Goal: Task Accomplishment & Management: Use online tool/utility

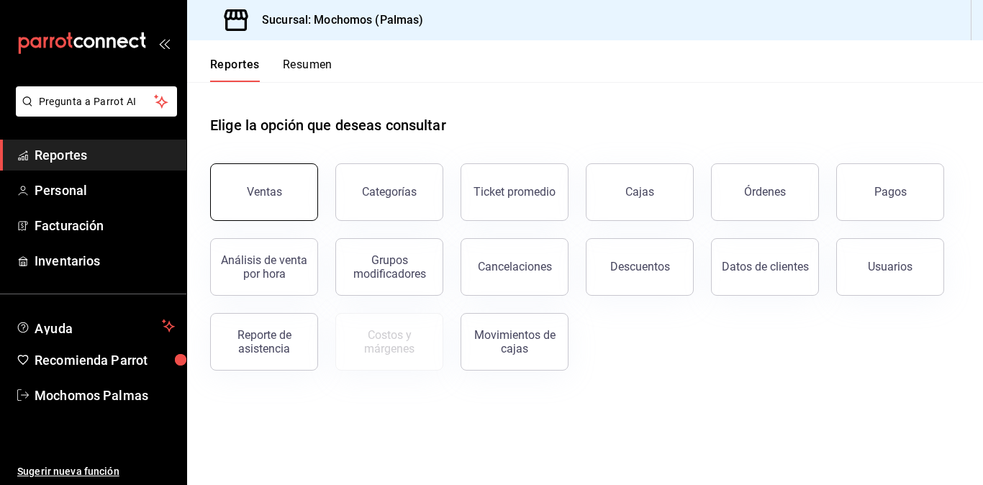
click at [276, 202] on button "Ventas" at bounding box center [264, 192] width 108 height 58
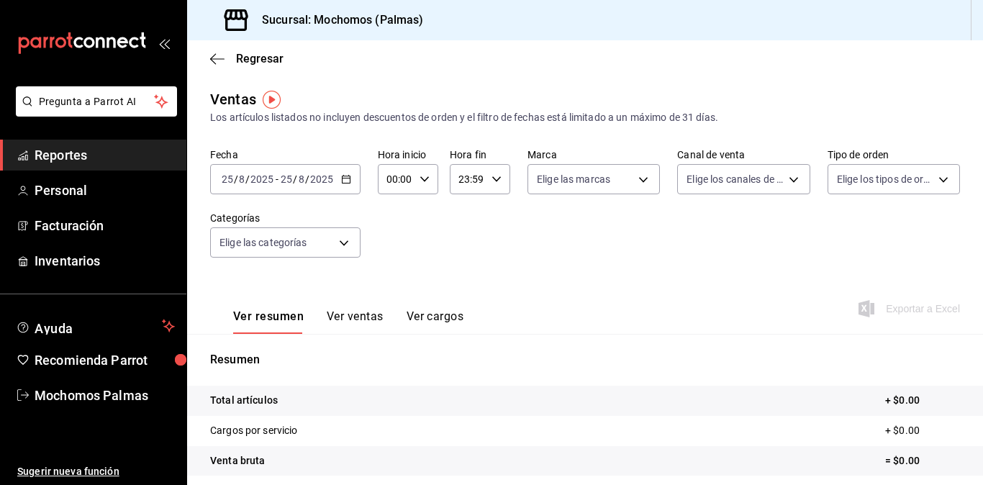
click at [343, 182] on icon "button" at bounding box center [346, 179] width 10 height 10
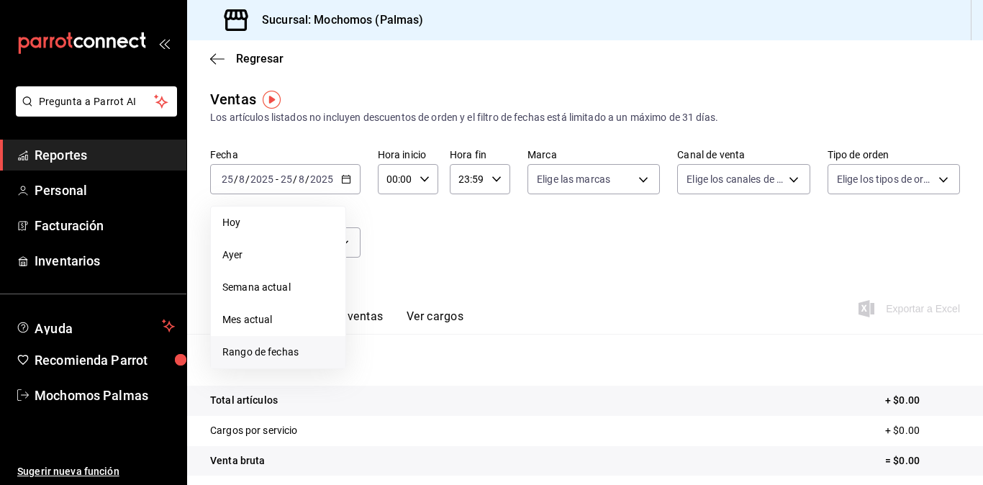
click at [268, 350] on span "Rango de fechas" at bounding box center [277, 352] width 111 height 15
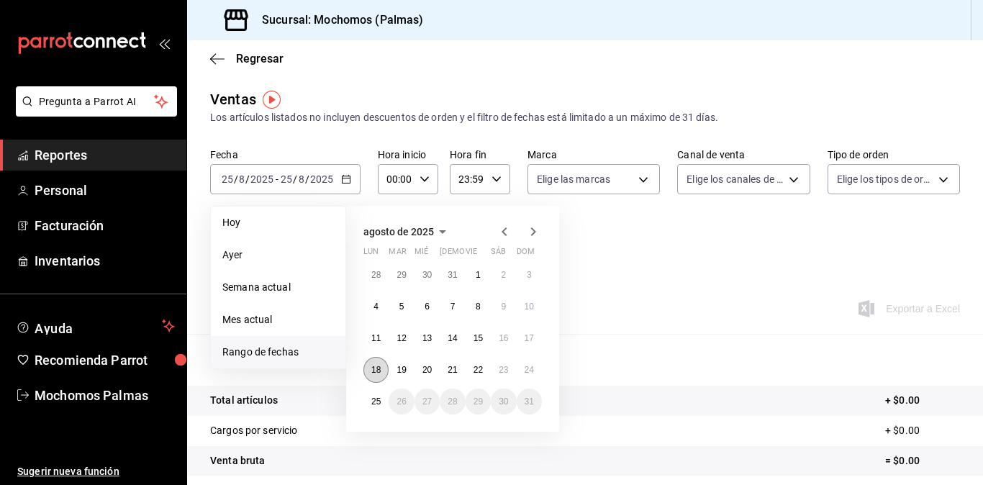
click at [373, 369] on abbr "18" at bounding box center [375, 370] width 9 height 10
click at [380, 399] on abbr "25" at bounding box center [375, 401] width 9 height 10
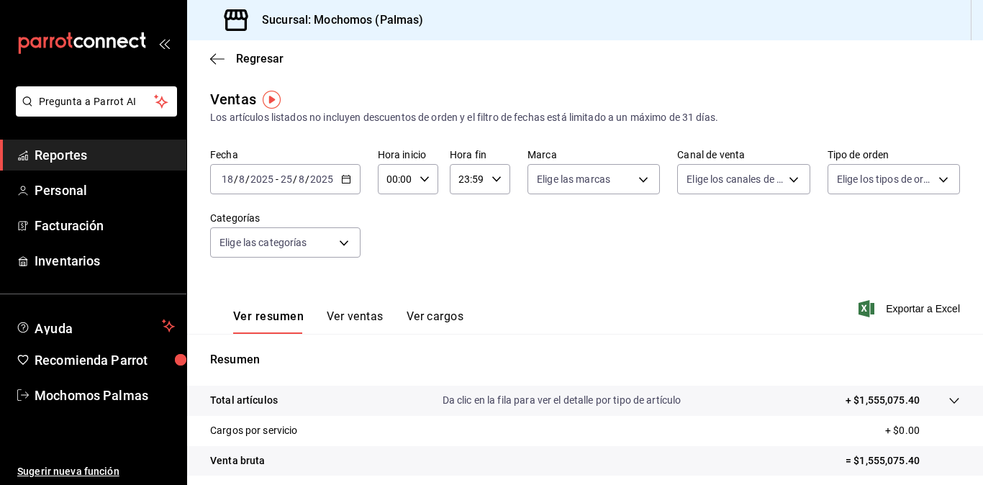
click at [424, 178] on icon "button" at bounding box center [424, 179] width 10 height 10
click at [390, 311] on button "03" at bounding box center [392, 319] width 24 height 29
type input "03:00"
click at [393, 304] on span "05" at bounding box center [391, 302] width 6 height 12
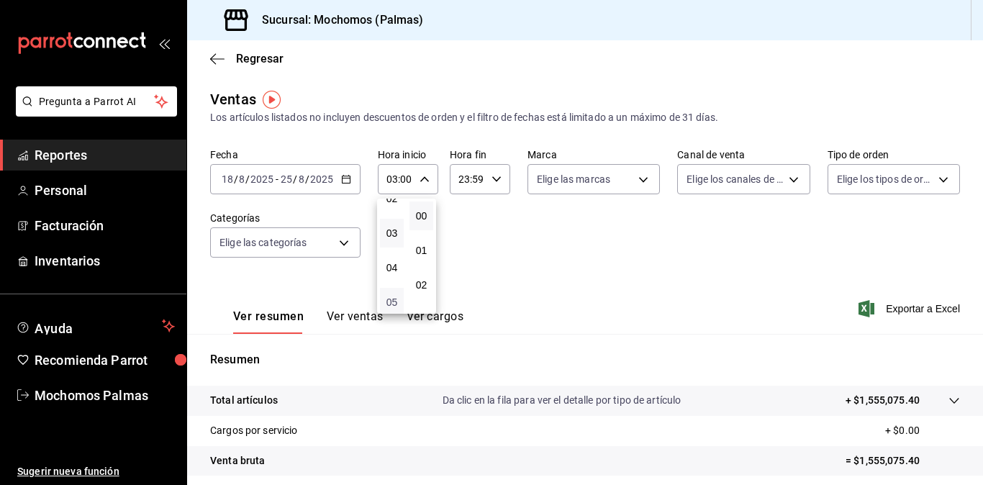
type input "05:00"
click at [493, 179] on div at bounding box center [491, 242] width 983 height 485
click at [493, 179] on icon "button" at bounding box center [496, 179] width 10 height 10
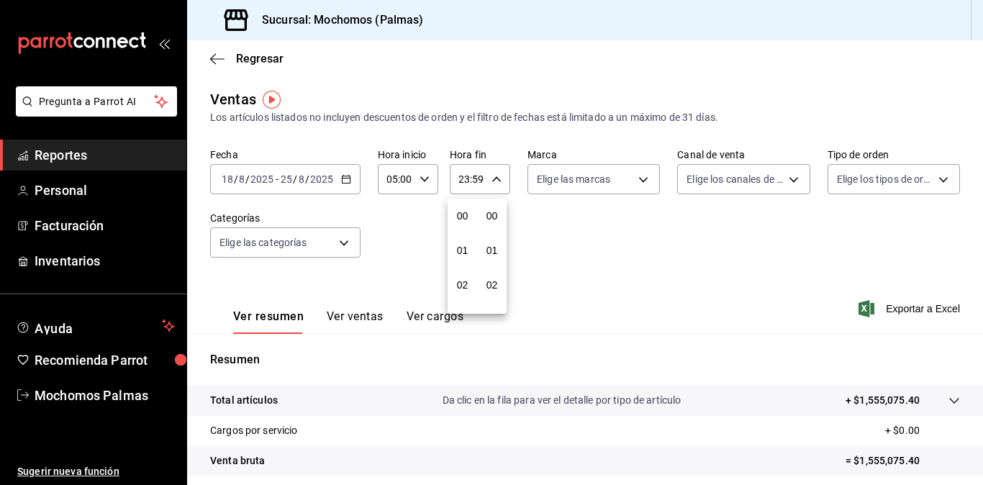
scroll to position [1957, 0]
click at [460, 202] on button "20" at bounding box center [462, 192] width 24 height 29
type input "20:59"
click at [463, 217] on span "05" at bounding box center [462, 222] width 6 height 12
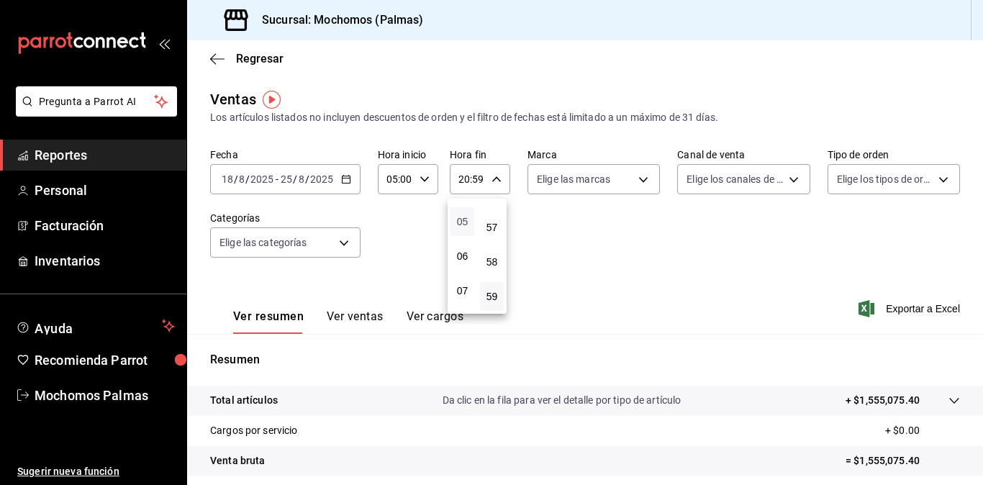
type input "05:59"
click at [499, 200] on button "56" at bounding box center [492, 192] width 24 height 29
click at [495, 213] on span "00" at bounding box center [491, 216] width 6 height 12
type input "05:00"
click at [893, 306] on div at bounding box center [491, 242] width 983 height 485
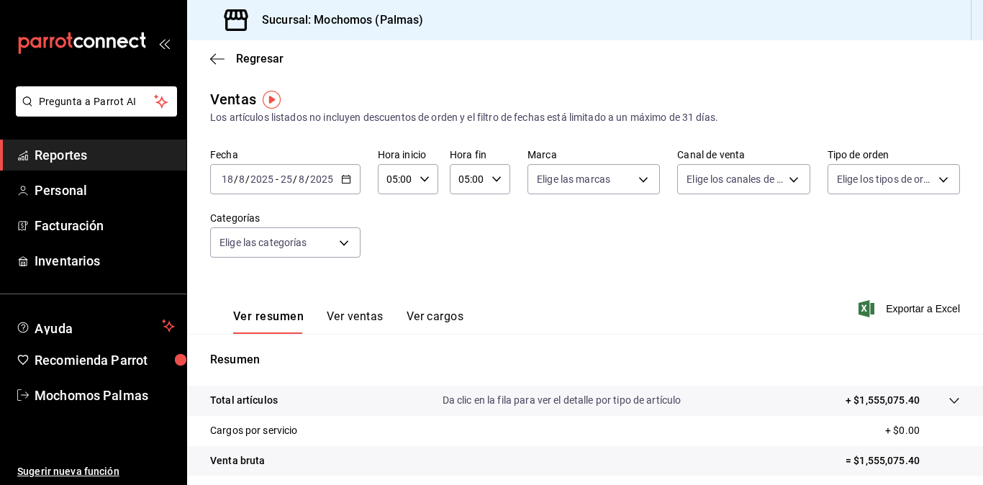
click at [893, 306] on span "Exportar a Excel" at bounding box center [910, 308] width 99 height 17
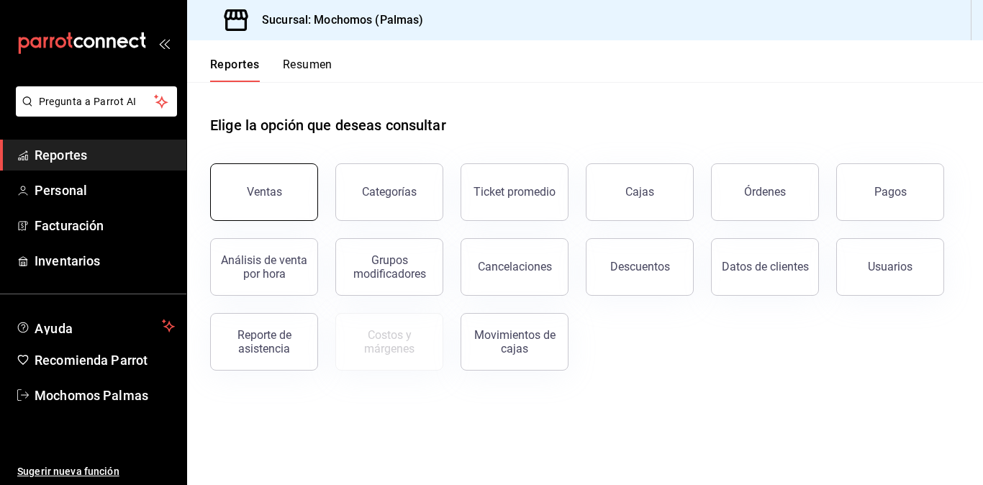
click at [295, 202] on button "Ventas" at bounding box center [264, 192] width 108 height 58
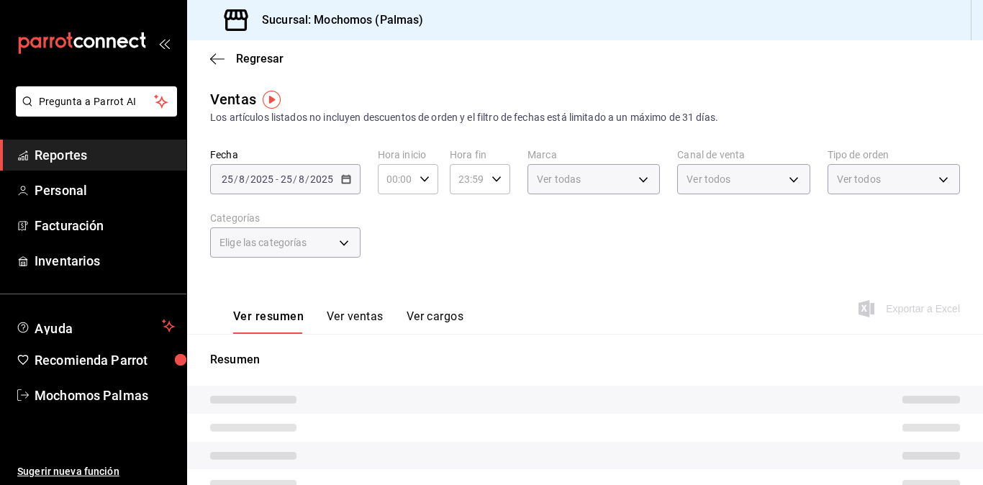
type input "05:00"
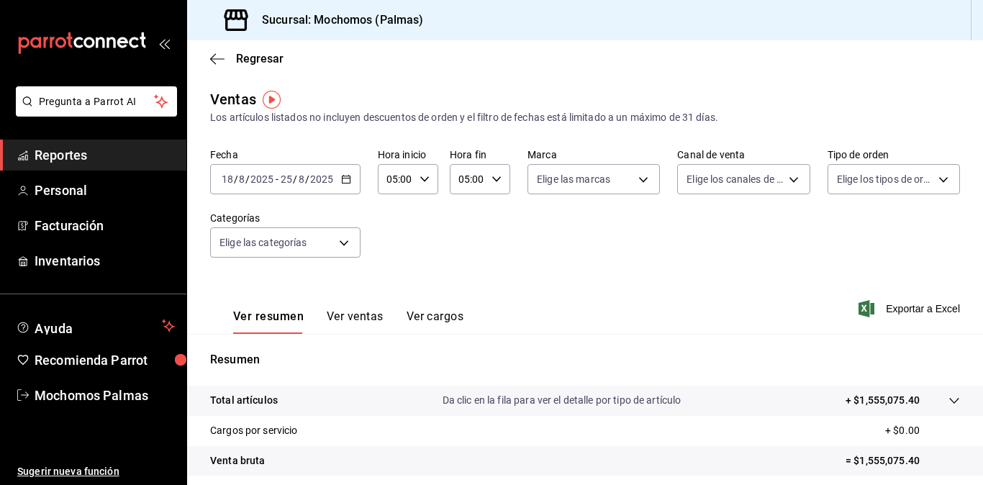
click at [342, 181] on icon "button" at bounding box center [346, 179] width 10 height 10
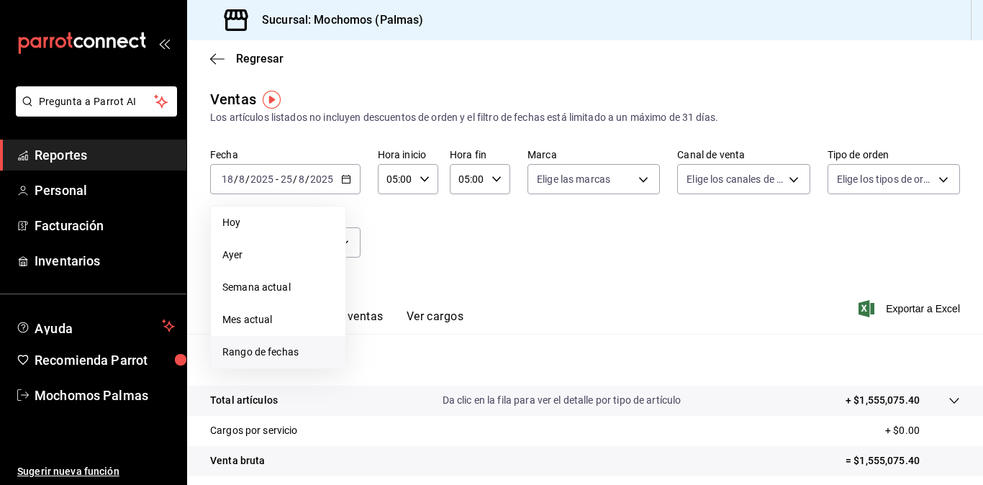
click at [306, 356] on span "Rango de fechas" at bounding box center [277, 352] width 111 height 15
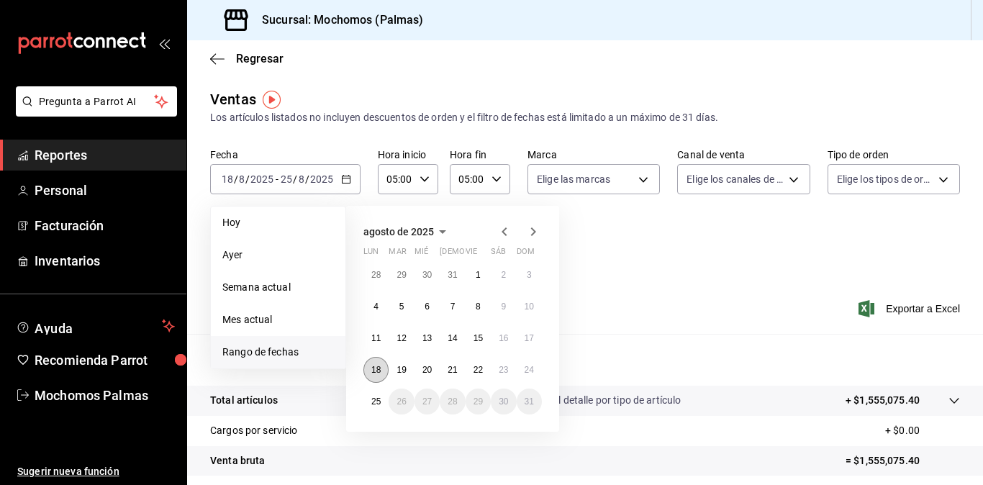
click at [373, 370] on abbr "18" at bounding box center [375, 370] width 9 height 10
click at [375, 405] on abbr "25" at bounding box center [375, 401] width 9 height 10
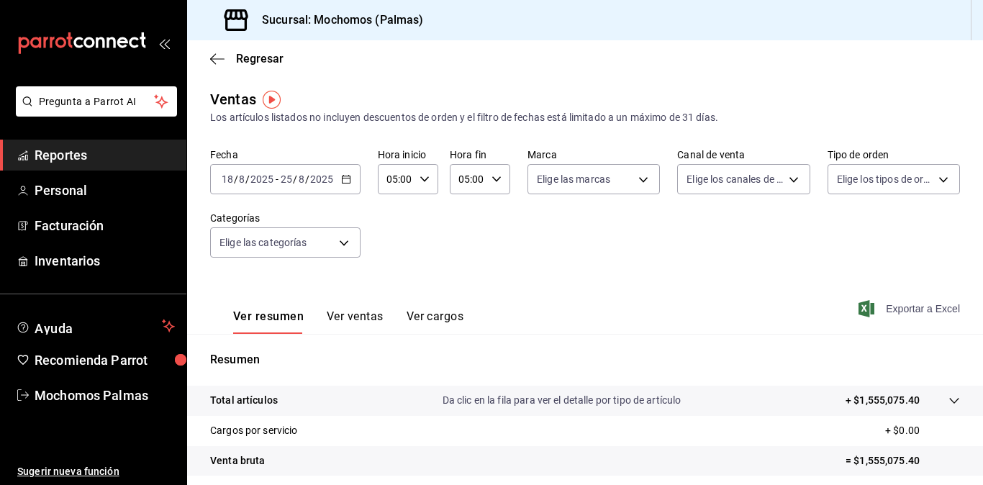
click at [878, 311] on span "Exportar a Excel" at bounding box center [910, 308] width 99 height 17
